Goal: Ask a question

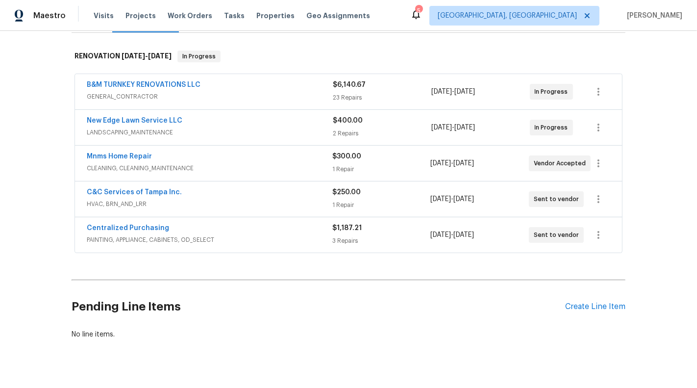
scroll to position [146, 0]
click at [276, 80] on div "B&M TURNKEY RENOVATIONS LLC GENERAL_CONTRACTOR $6,140.67 23 Repairs [DATE] - [D…" at bounding box center [349, 163] width 554 height 184
click at [277, 100] on span "GENERAL_CONTRACTOR" at bounding box center [210, 96] width 246 height 10
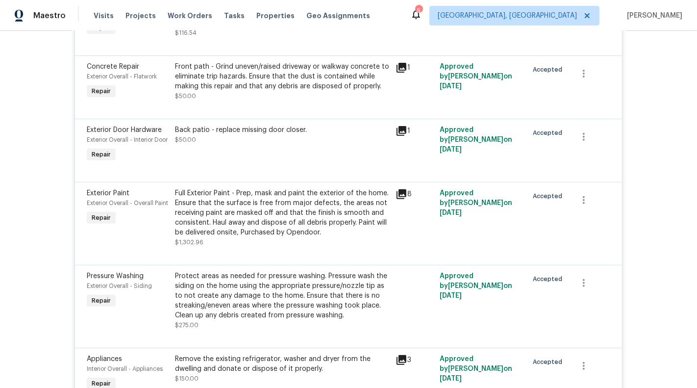
scroll to position [319, 0]
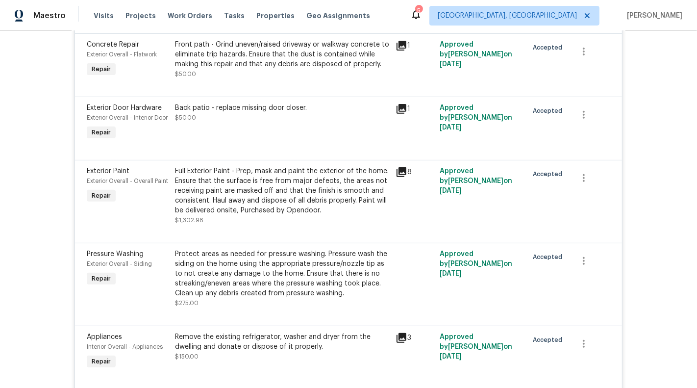
click at [276, 215] on div "Full Exterior Paint - Prep, mask and paint the exterior of the home. Ensure tha…" at bounding box center [282, 190] width 215 height 49
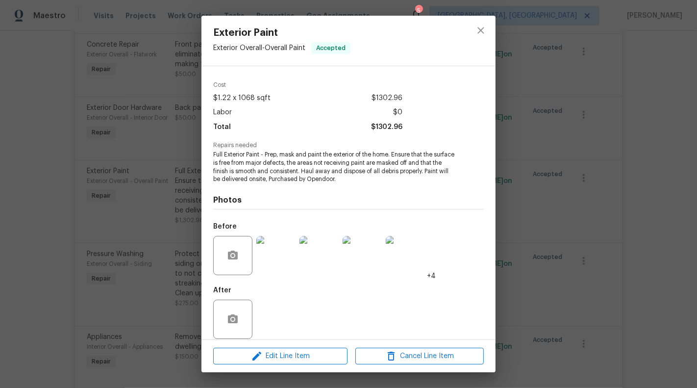
scroll to position [0, 0]
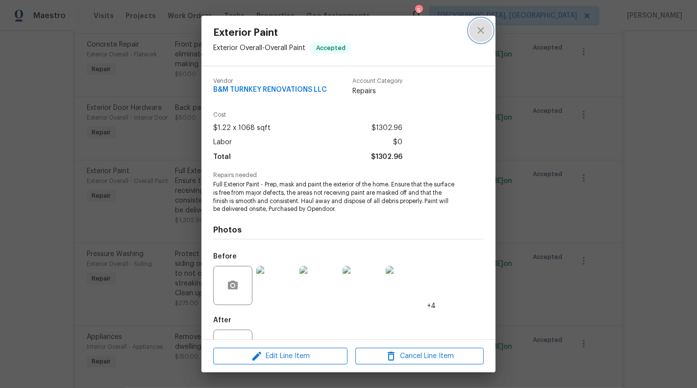
click at [476, 32] on icon "close" at bounding box center [481, 30] width 12 height 12
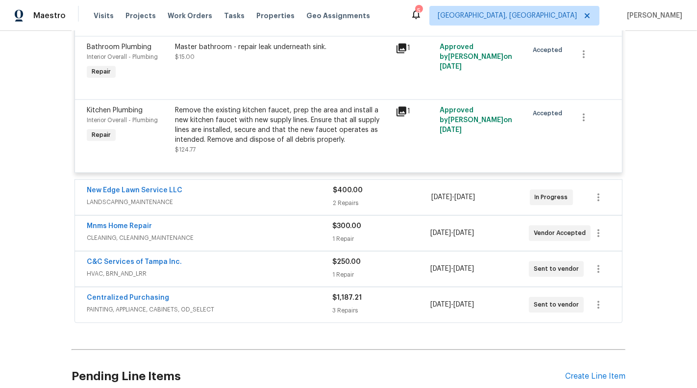
scroll to position [1894, 0]
click at [237, 242] on span "CLEANING, CLEANING_MAINTENANCE" at bounding box center [209, 237] width 245 height 10
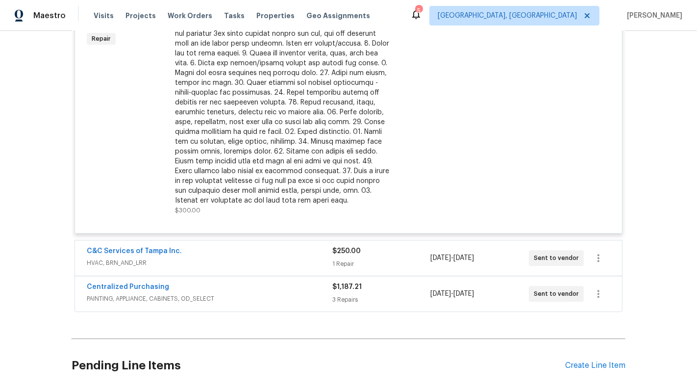
scroll to position [2271, 0]
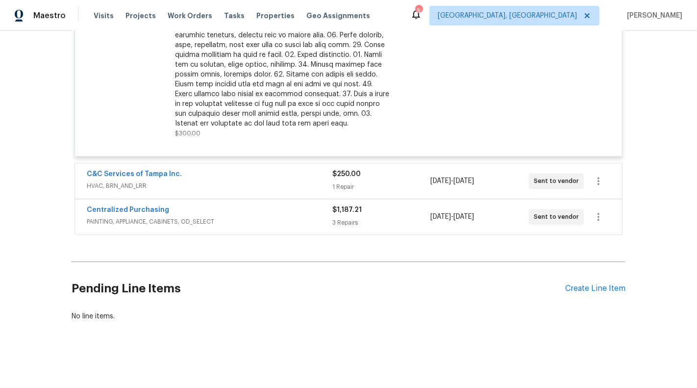
click at [249, 176] on div "C&C Services of Tampa Inc." at bounding box center [209, 175] width 245 height 12
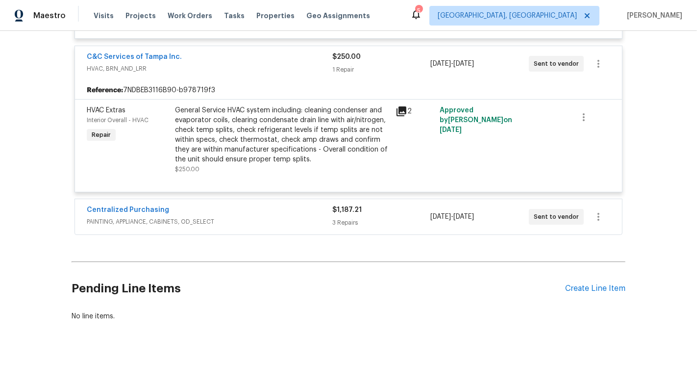
scroll to position [2379, 0]
click at [286, 226] on span "PAINTING, APPLIANCE, CABINETS, OD_SELECT" at bounding box center [209, 222] width 245 height 10
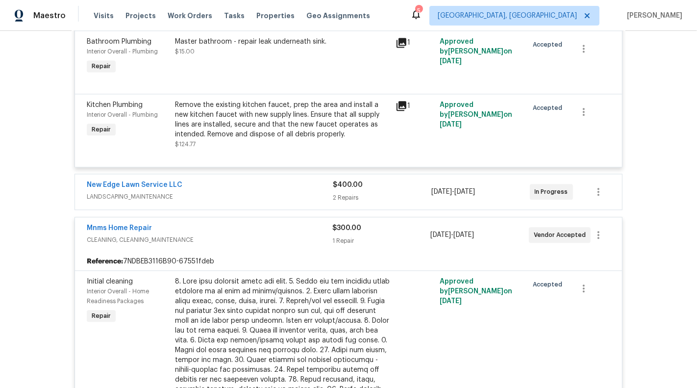
scroll to position [1876, 0]
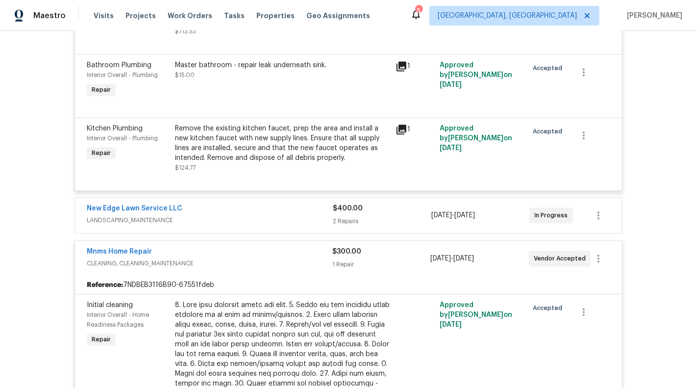
click at [281, 221] on div "New Edge Lawn Service LLC LANDSCAPING_MAINTENANCE $400.00 2 Repairs [DATE] - [D…" at bounding box center [348, 214] width 547 height 35
click at [282, 215] on div "New Edge Lawn Service LLC" at bounding box center [210, 209] width 246 height 12
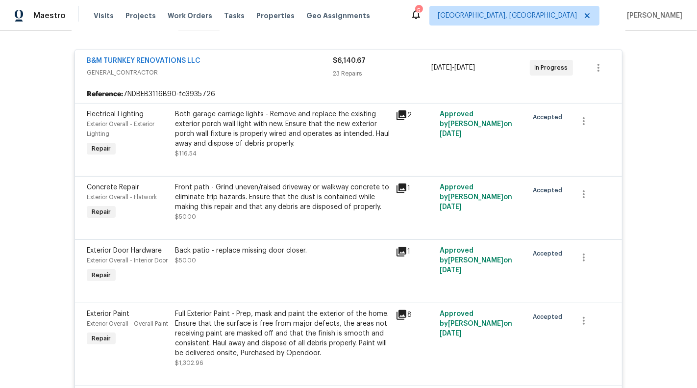
scroll to position [195, 0]
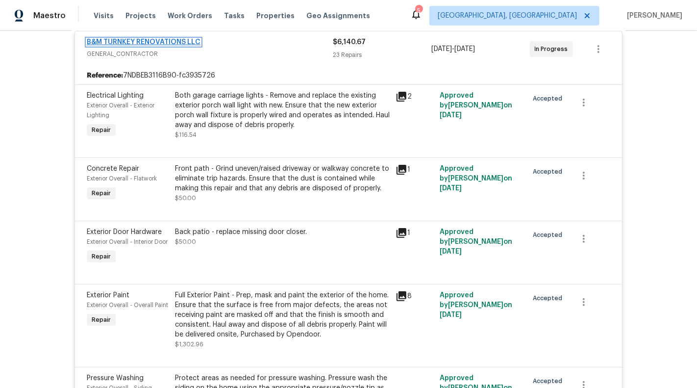
click at [151, 46] on link "B&M TURNKEY RENOVATIONS LLC" at bounding box center [144, 42] width 114 height 7
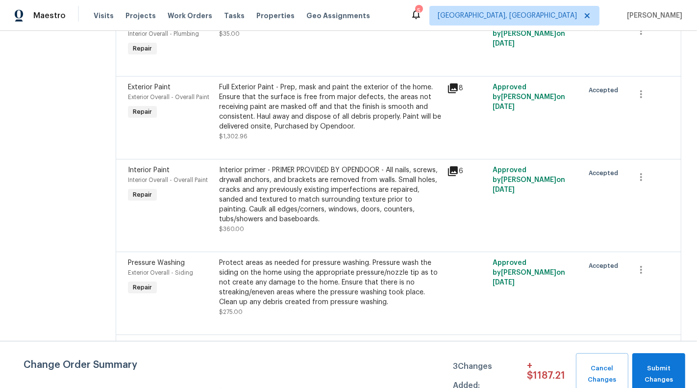
scroll to position [425, 0]
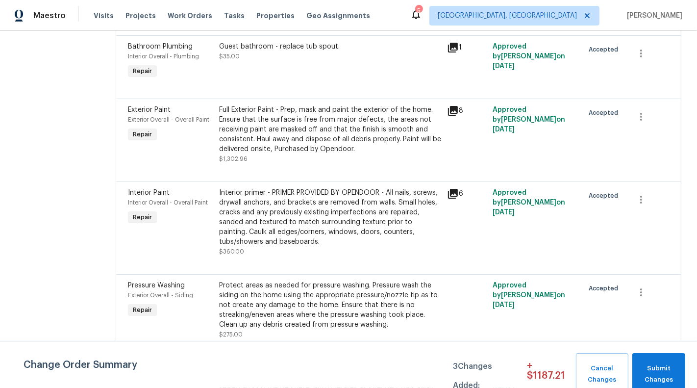
click at [343, 138] on div "Full Exterior Paint - Prep, mask and paint the exterior of the home. Ensure tha…" at bounding box center [330, 129] width 222 height 49
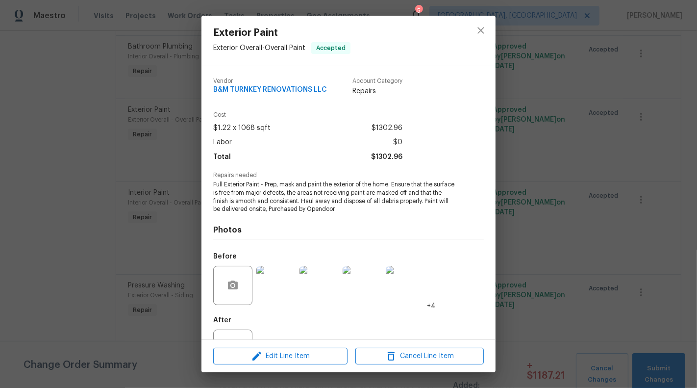
scroll to position [39, 0]
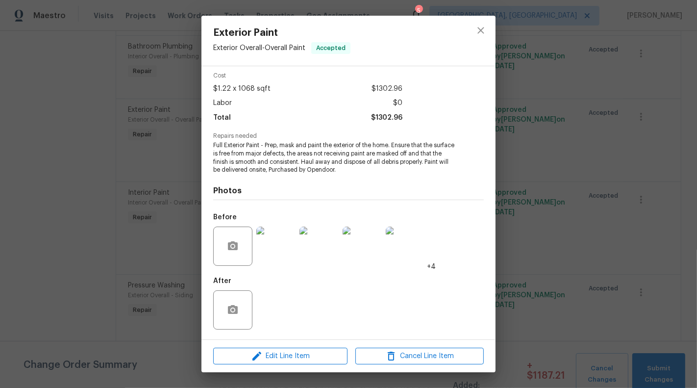
click at [274, 250] on img at bounding box center [275, 245] width 39 height 39
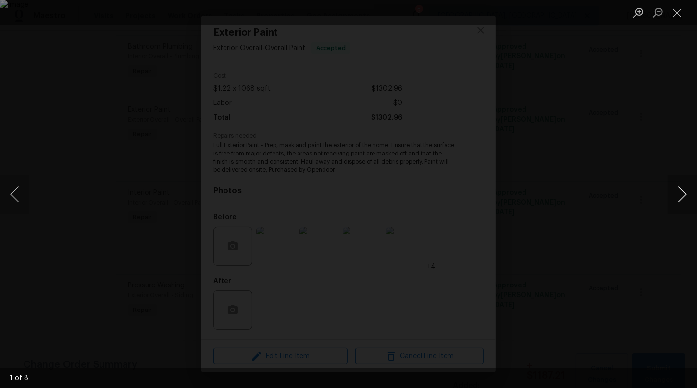
click at [683, 192] on button "Next image" at bounding box center [681, 193] width 29 height 39
click at [687, 193] on button "Next image" at bounding box center [681, 193] width 29 height 39
click at [679, 23] on li "Lightbox" at bounding box center [677, 12] width 20 height 24
click at [674, 15] on button "Close lightbox" at bounding box center [677, 12] width 20 height 17
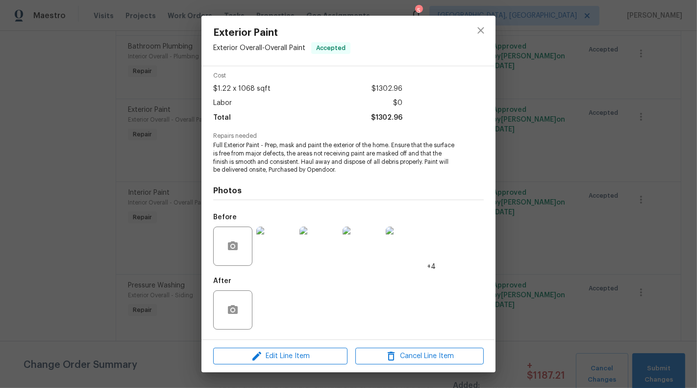
click at [555, 70] on div "Exterior Paint Exterior Overall - Overall Paint Accepted Vendor B&M TURNKEY REN…" at bounding box center [348, 194] width 697 height 388
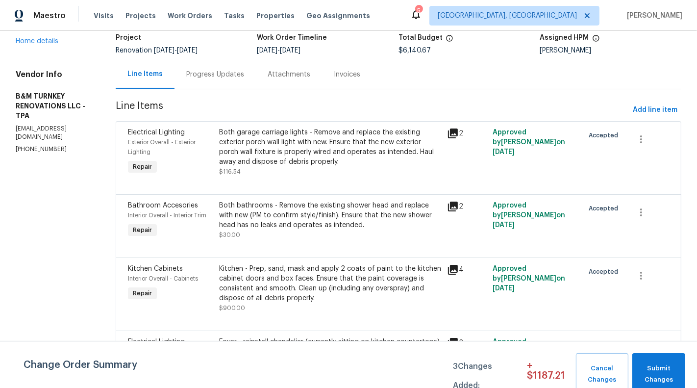
scroll to position [30, 0]
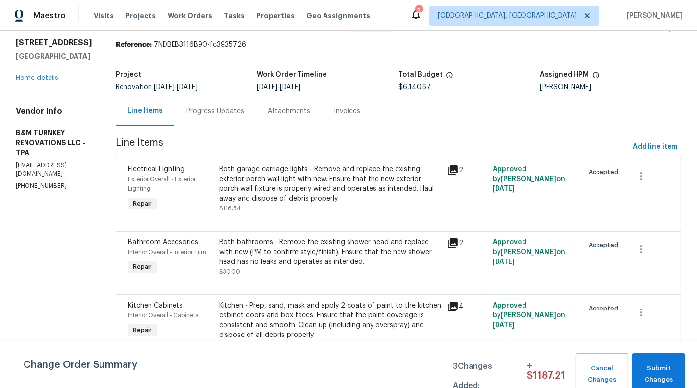
click at [236, 124] on div "Progress Updates" at bounding box center [214, 111] width 81 height 29
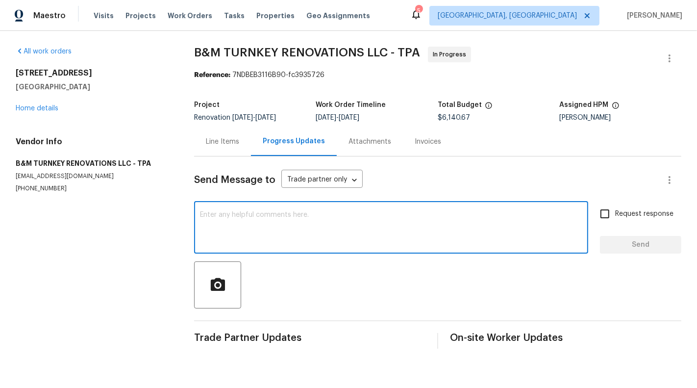
click at [278, 227] on textarea at bounding box center [391, 228] width 382 height 34
paste textarea "copy of the contractor’s plans and their certificate of insurance"
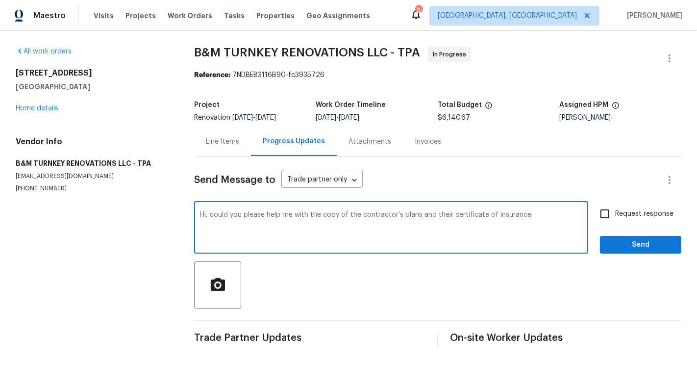
click at [448, 215] on textarea "Hi, could you please help me with the copy of the contractor’s plans and their …" at bounding box center [391, 228] width 382 height 34
type textarea "Hi, could you please help me with the copy of the contractor’s plans and the ce…"
click at [622, 215] on span "Request response" at bounding box center [644, 214] width 58 height 10
click at [615, 215] on input "Request response" at bounding box center [604, 213] width 21 height 21
checkbox input "true"
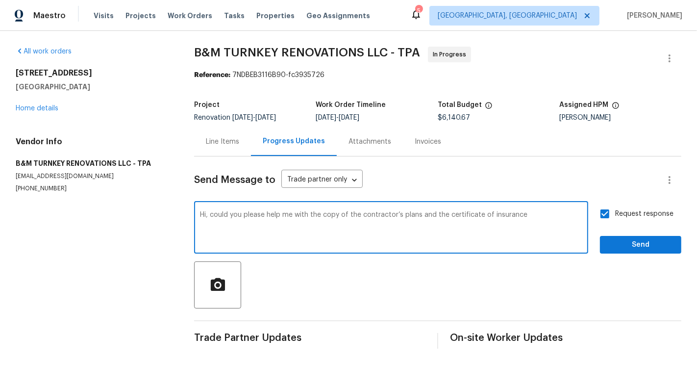
click at [575, 216] on textarea "Hi, could you please help me with the copy of the contractor’s plans and the ce…" at bounding box center [391, 228] width 382 height 34
click at [551, 217] on textarea "Hi, could you please help me with the copy of the contractor’s plans and the ce…" at bounding box center [391, 228] width 382 height 34
click at [573, 220] on textarea "Hi, could you please help me with the copy of the contractor’s plans and the ce…" at bounding box center [391, 228] width 382 height 34
type textarea "Hi, could you please help me with the copy of the contractor’s plans and the ce…"
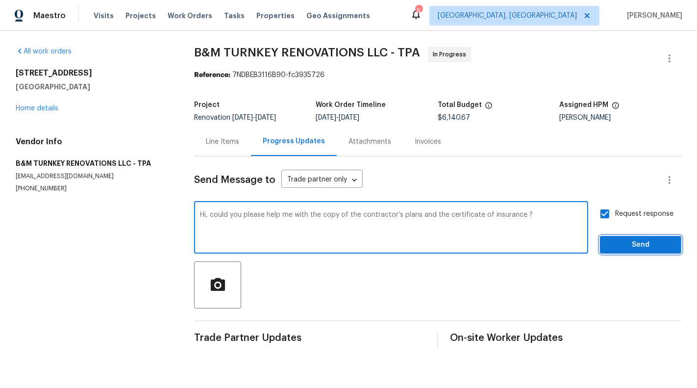
click at [667, 246] on span "Send" at bounding box center [640, 245] width 66 height 12
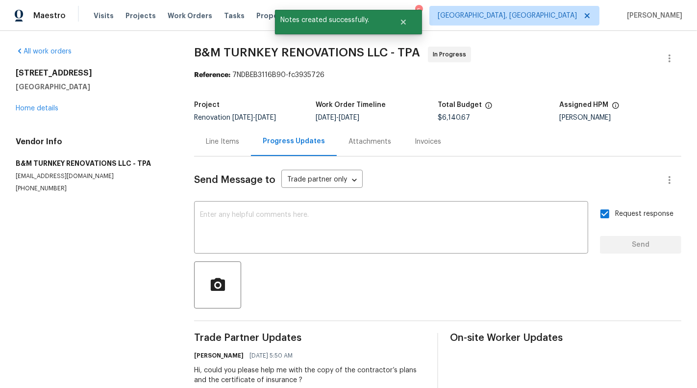
click at [228, 148] on div "Line Items" at bounding box center [222, 141] width 57 height 29
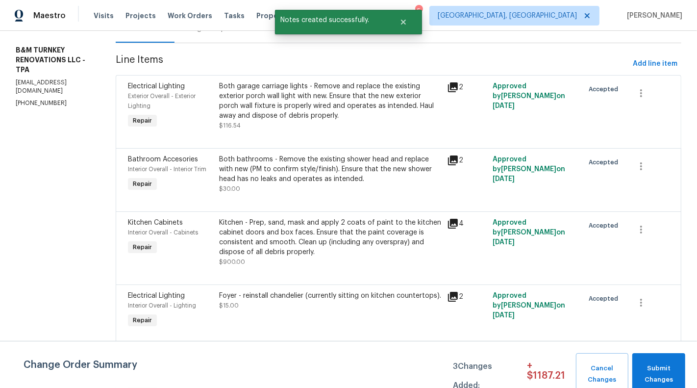
scroll to position [121, 0]
